Goal: Transaction & Acquisition: Book appointment/travel/reservation

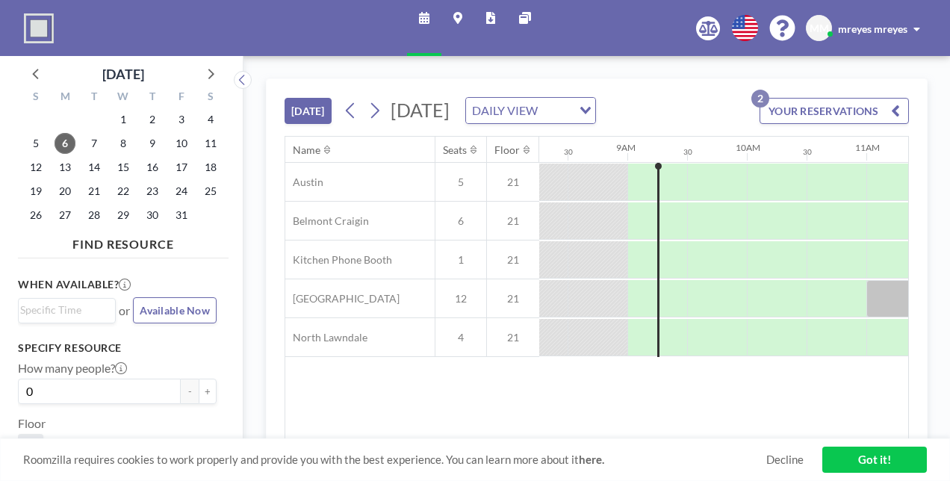
scroll to position [0, 1015]
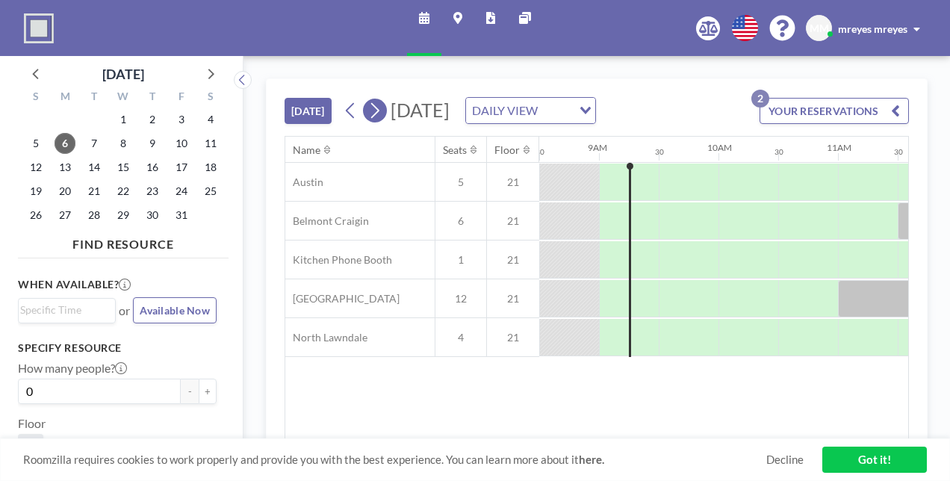
click at [378, 110] on icon at bounding box center [374, 110] width 14 height 22
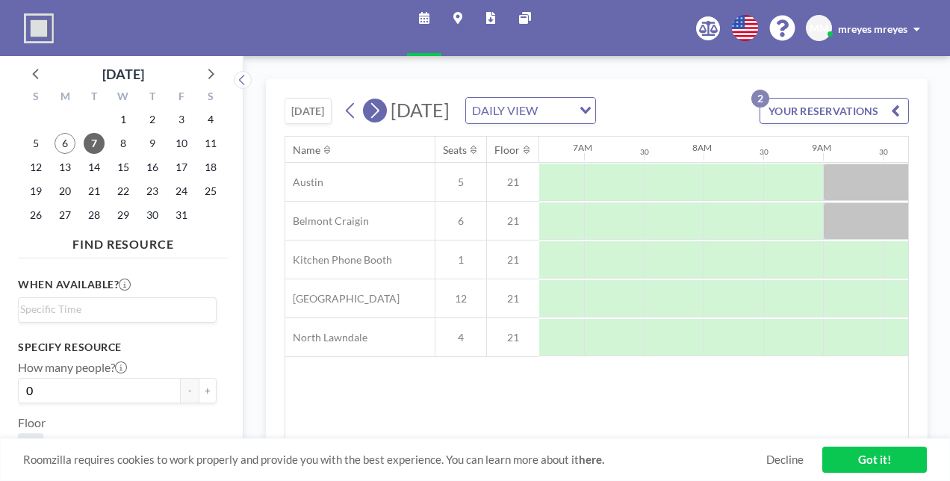
scroll to position [0, 896]
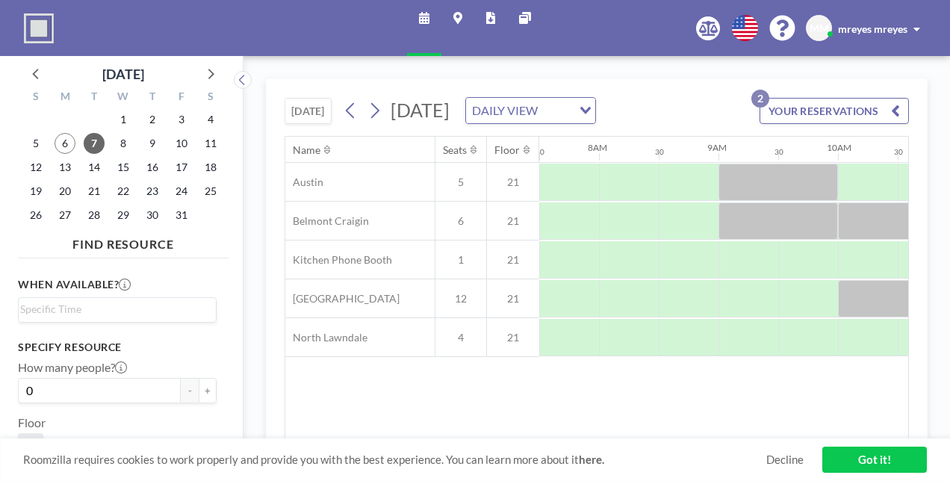
click at [386, 122] on div "[DATE] [DATE] DAILY VIEW Loading... YOUR RESERVATIONS 2" at bounding box center [596, 107] width 624 height 57
click at [374, 116] on icon at bounding box center [375, 111] width 8 height 16
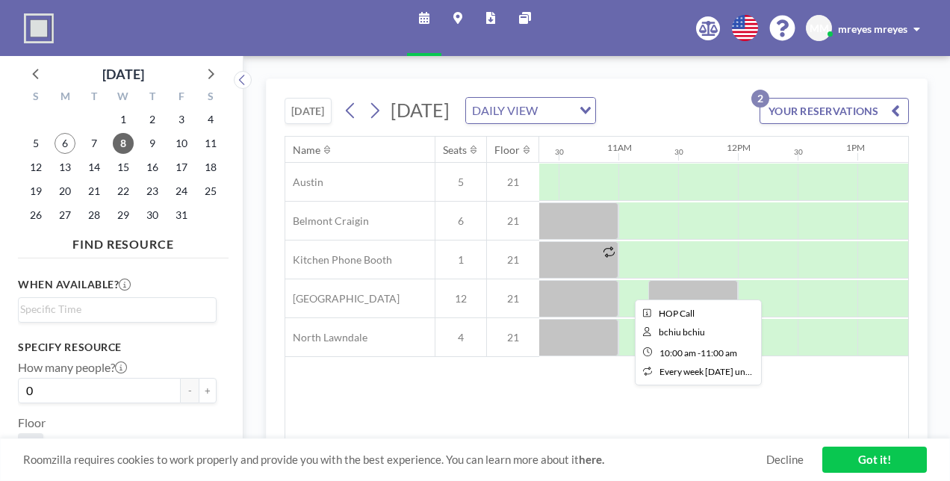
scroll to position [0, 1275]
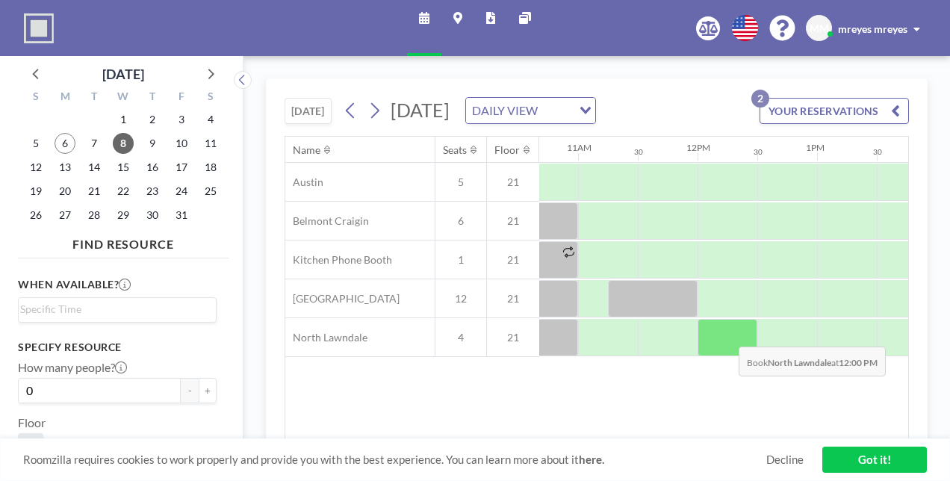
click at [726, 355] on div at bounding box center [727, 337] width 60 height 37
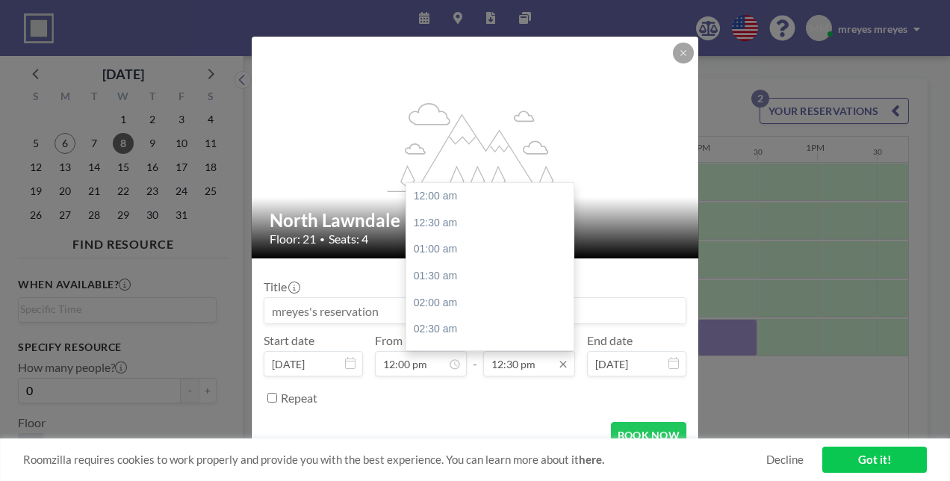
scroll to position [664, 0]
click at [498, 366] on input "12:30 pm" at bounding box center [529, 363] width 92 height 25
click at [447, 225] on div "01:00 pm" at bounding box center [493, 223] width 175 height 27
type input "01:00 pm"
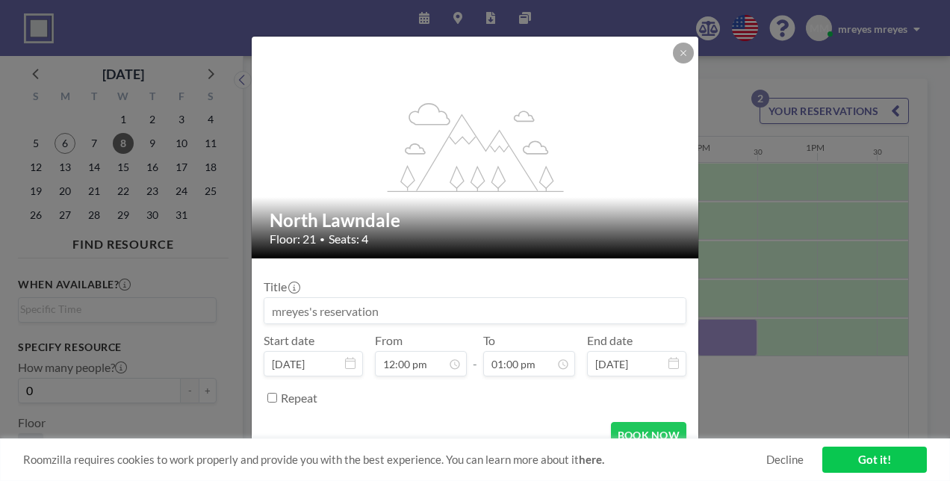
drag, startPoint x: 386, startPoint y: 311, endPoint x: 230, endPoint y: 308, distance: 156.1
click at [230, 308] on div "flex-grow: 1.2; North Lawndale Floor: 21 • Seats: 4 Title Start date [DATE] Fro…" at bounding box center [475, 240] width 950 height 481
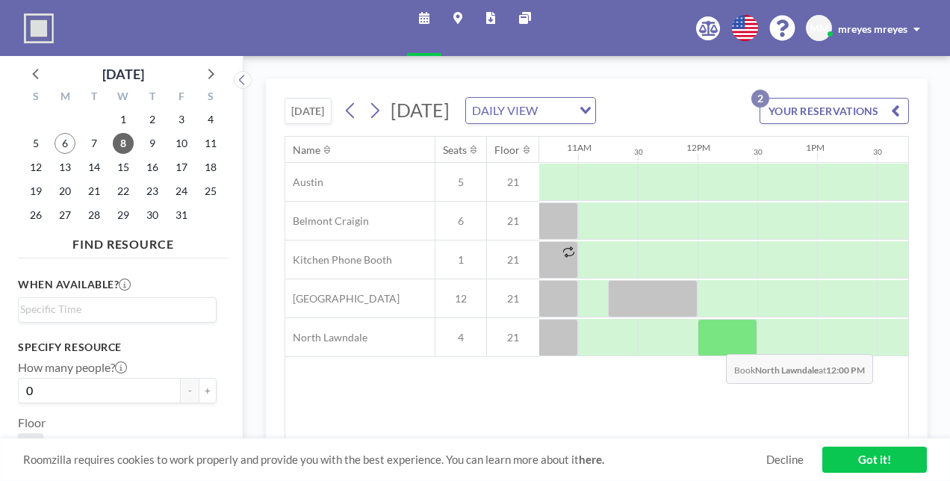
click at [714, 356] on div at bounding box center [727, 337] width 60 height 37
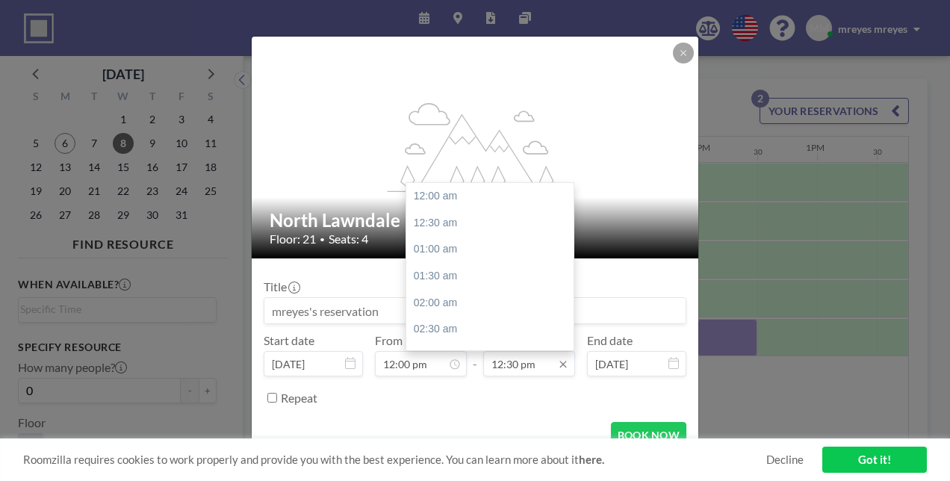
scroll to position [664, 0]
click at [429, 226] on div "01:00 pm" at bounding box center [493, 223] width 175 height 27
type input "01:00 pm"
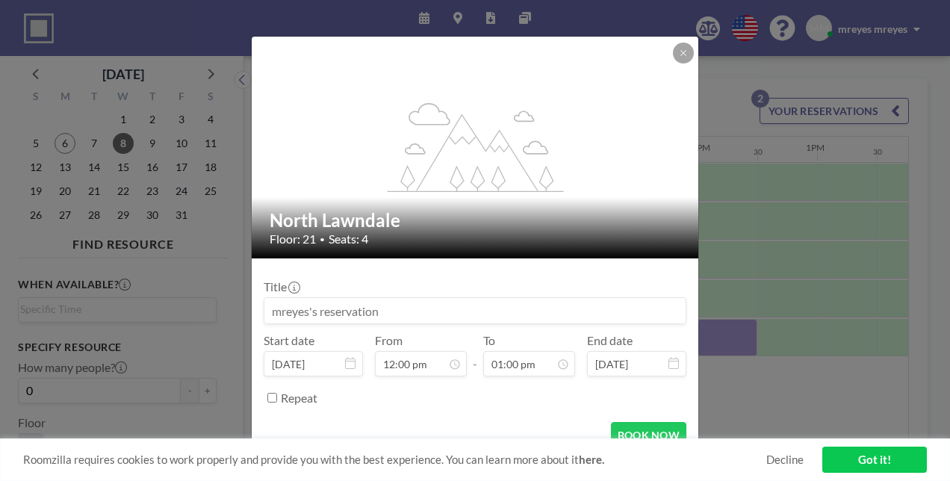
click at [345, 307] on input at bounding box center [474, 310] width 421 height 25
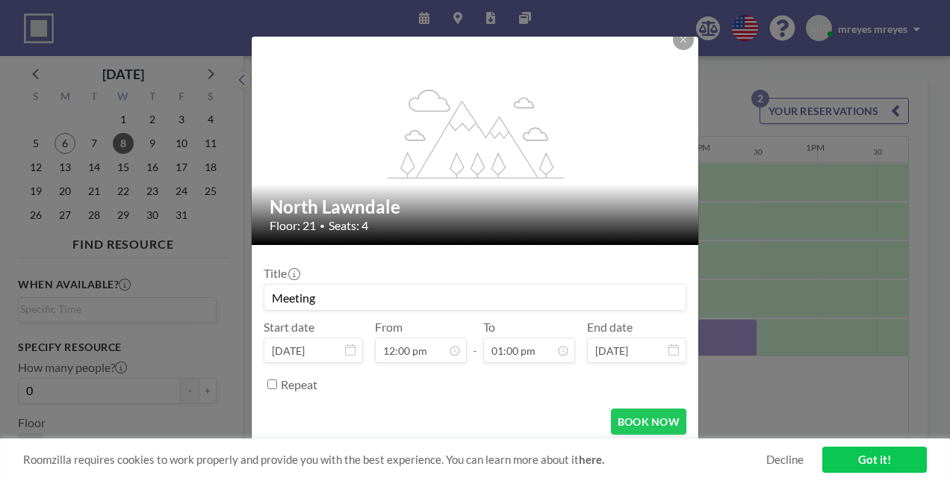
scroll to position [638, 0]
type input "Meeting"
click at [636, 420] on button "BOOK NOW" at bounding box center [648, 421] width 75 height 26
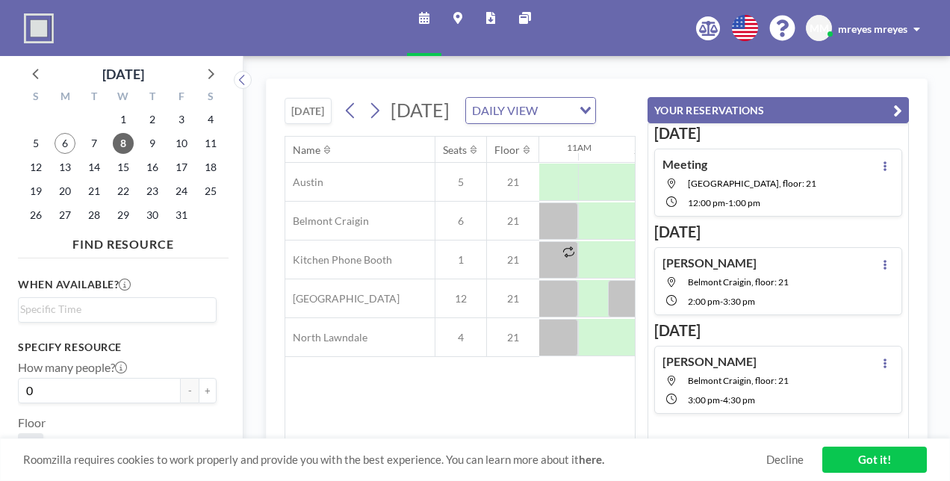
click at [897, 99] on button "YOUR RESERVATIONS" at bounding box center [777, 110] width 261 height 26
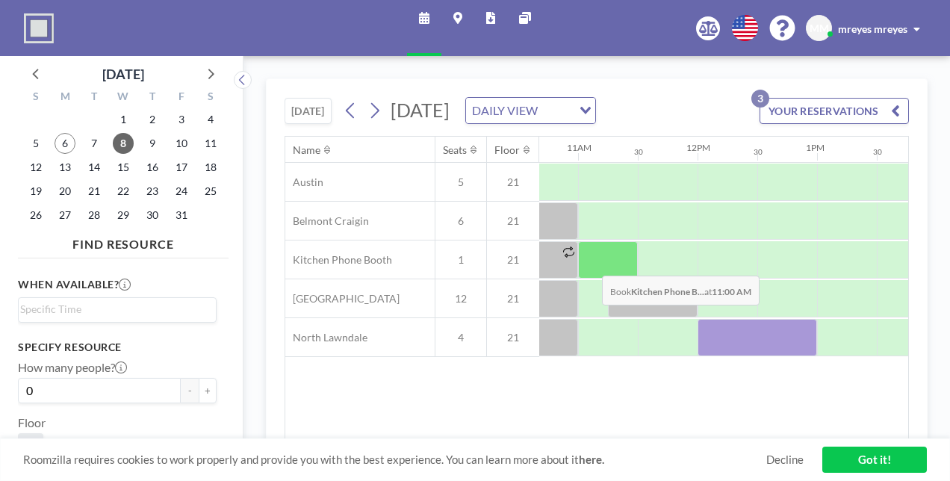
click at [590, 278] on div at bounding box center [608, 259] width 60 height 37
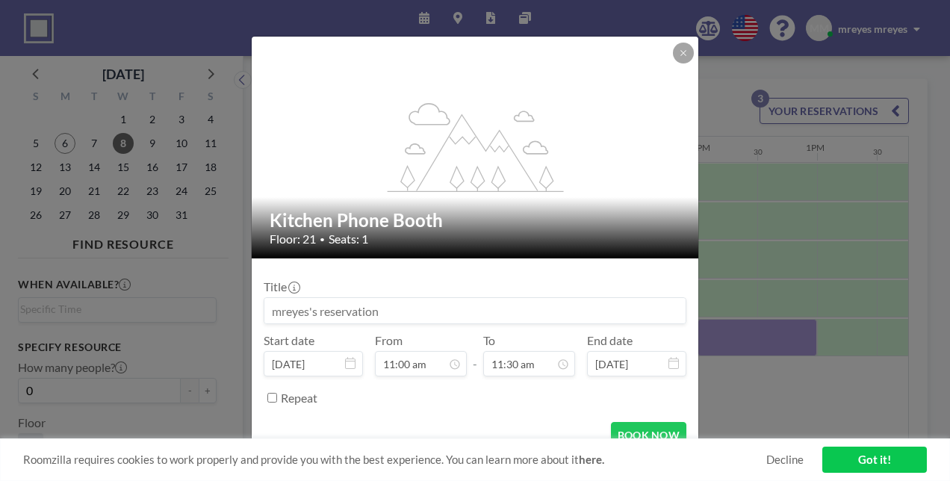
click at [386, 314] on input at bounding box center [474, 310] width 421 height 25
type input "meeting"
type input "11:30 am"
click at [479, 416] on form "Title meeting Start date [DATE] From 11:00 am 12:00 am 12:30 am 01:00 am 01:30 …" at bounding box center [475, 359] width 446 height 202
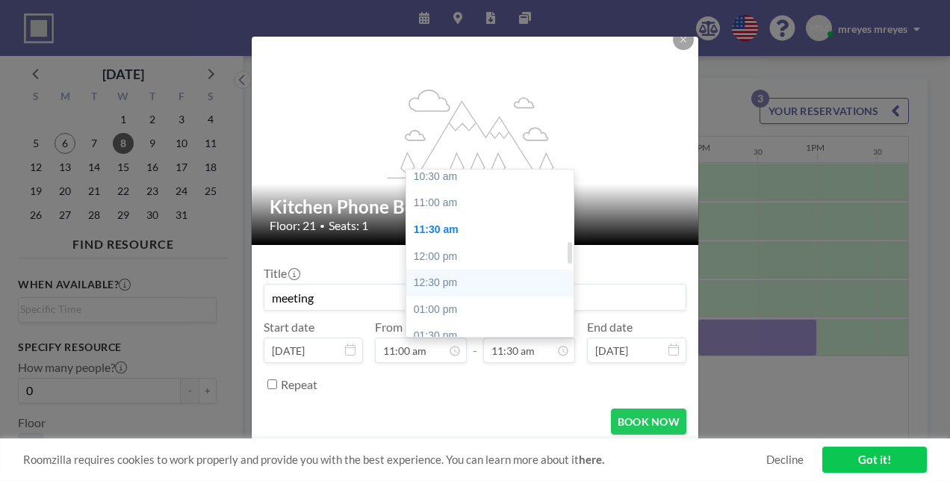
scroll to position [562, 0]
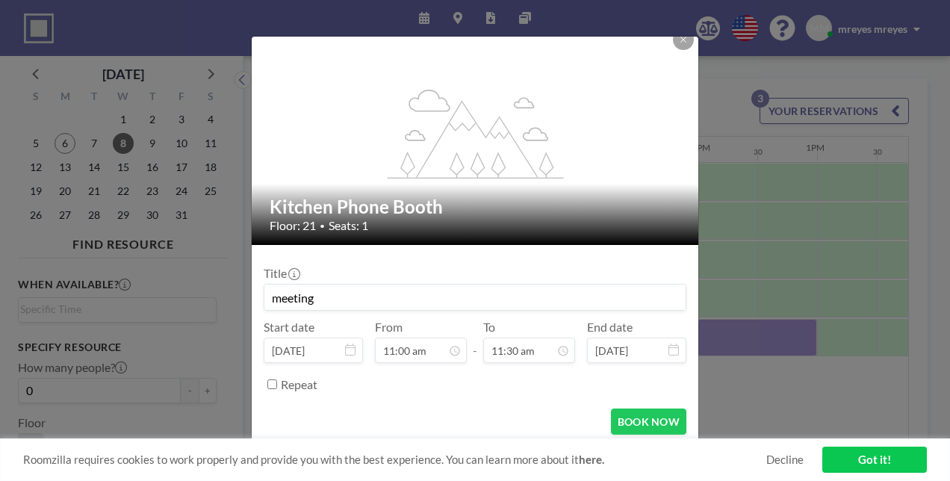
click at [508, 369] on div "Title meeting Start date [DATE] From 11:00 am - To 11:30 am End date [DATE] Rep…" at bounding box center [475, 327] width 423 height 140
click at [642, 413] on button "BOOK NOW" at bounding box center [648, 421] width 75 height 26
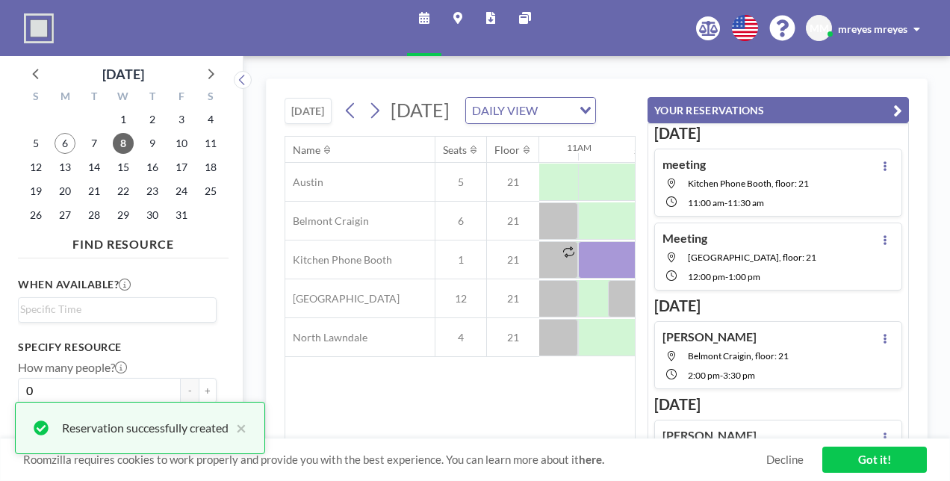
click at [901, 99] on button "YOUR RESERVATIONS" at bounding box center [777, 110] width 261 height 26
